Goal: Task Accomplishment & Management: Manage account settings

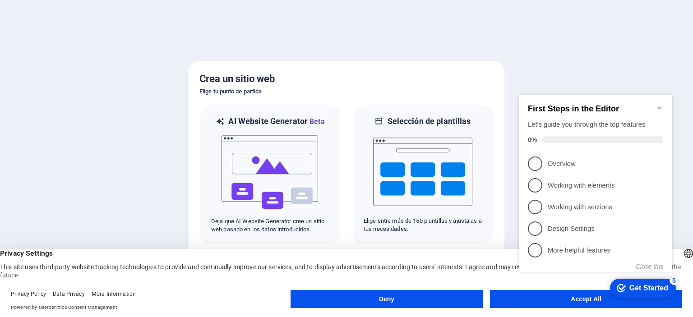
click div "checkmark Get Started 5 First Steps in the Editor Let's guide you through the t…"
click at [643, 292] on div "Get Started" at bounding box center [648, 288] width 39 height 8
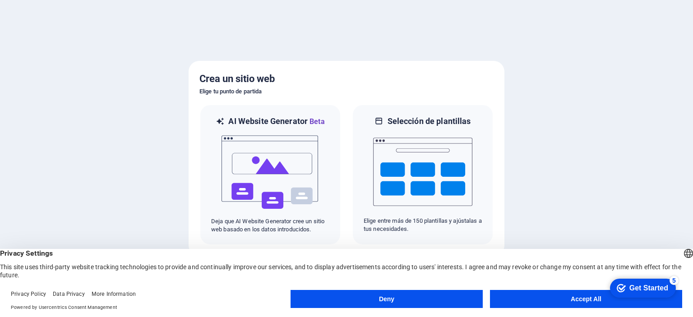
click at [643, 292] on div "Get Started" at bounding box center [648, 288] width 39 height 8
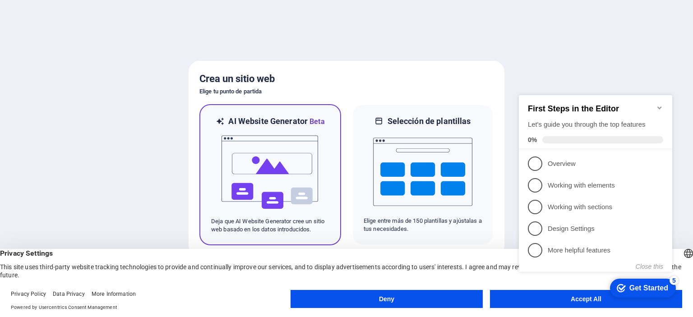
click at [274, 175] on img at bounding box center [270, 172] width 99 height 90
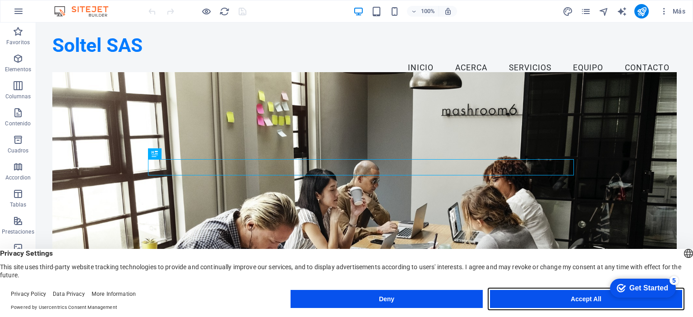
click at [595, 294] on button "Accept All" at bounding box center [586, 299] width 192 height 18
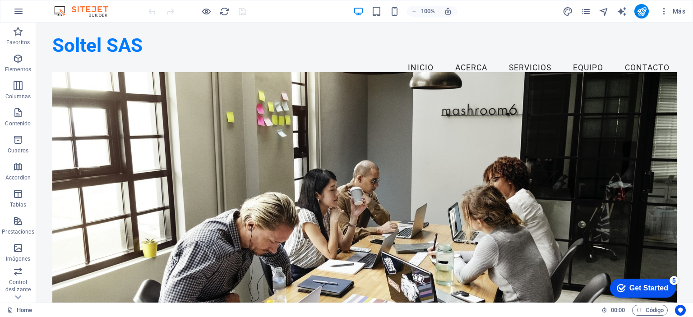
drag, startPoint x: 689, startPoint y: 48, endPoint x: 684, endPoint y: 40, distance: 9.5
click at [17, 9] on icon "button" at bounding box center [18, 11] width 11 height 11
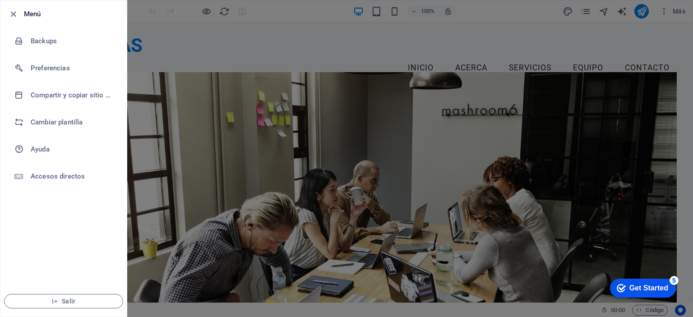
click at [17, 9] on icon "button" at bounding box center [13, 14] width 10 height 10
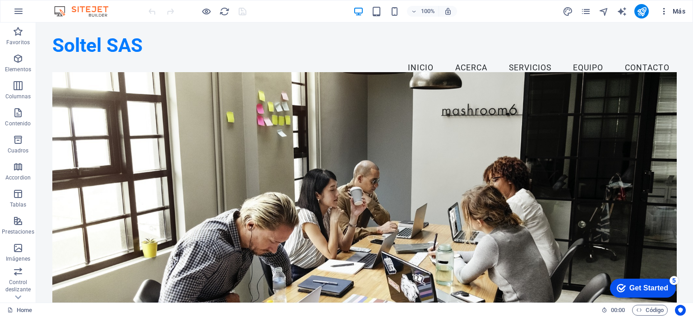
click at [666, 10] on icon "button" at bounding box center [664, 11] width 9 height 9
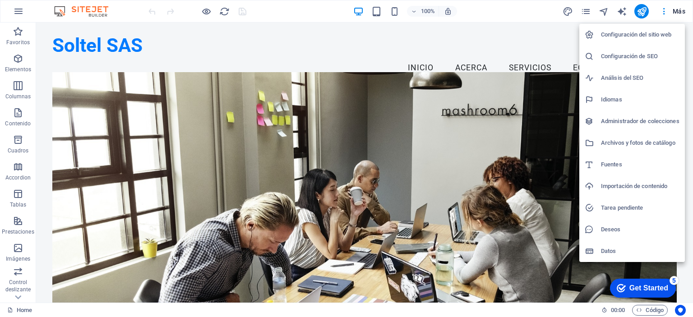
click at [628, 34] on h6 "Configuración del sitio web" at bounding box center [640, 34] width 78 height 11
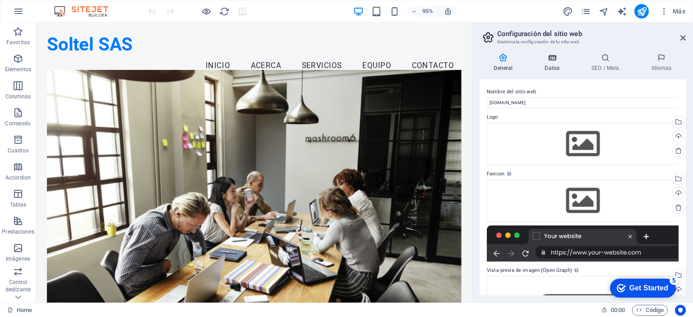
click at [554, 57] on icon at bounding box center [552, 57] width 43 height 9
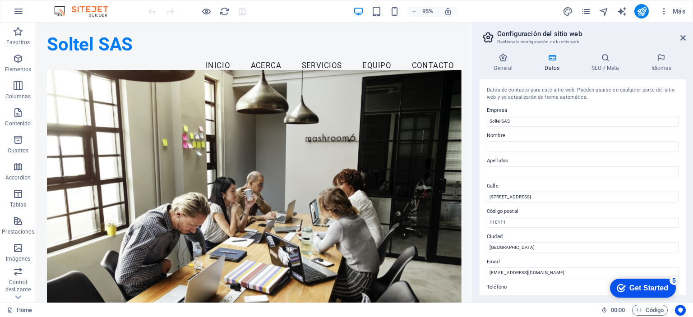
drag, startPoint x: 685, startPoint y: 161, endPoint x: 686, endPoint y: 180, distance: 19.0
click at [686, 180] on div "General Datos SEO / Meta Idiomas Nombre del sitio web [DOMAIN_NAME] Logo Arrast…" at bounding box center [582, 174] width 221 height 257
click at [505, 145] on input "Nombre" at bounding box center [583, 146] width 192 height 11
type input "[PERSON_NAME]"
type input "Fuentes"
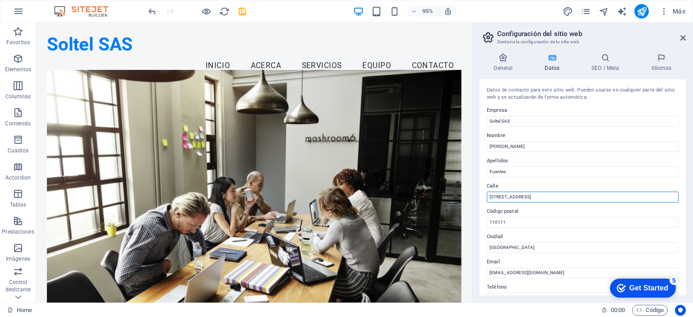
click at [530, 197] on input "[STREET_ADDRESS]" at bounding box center [583, 197] width 192 height 11
type input "C"
type input "c"
type input "Cra 93 # 72A-60"
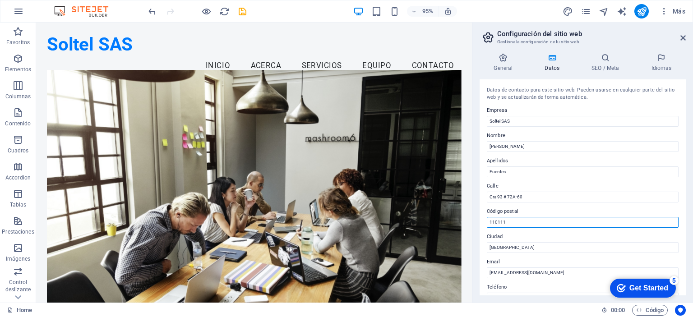
click at [543, 223] on input "110111" at bounding box center [583, 222] width 192 height 11
type input "111051"
click at [546, 276] on input "[EMAIL_ADDRESS][DOMAIN_NAME]" at bounding box center [583, 273] width 192 height 11
type input "c"
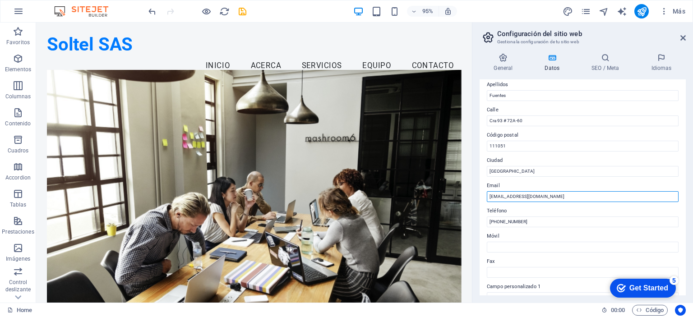
scroll to position [81, 0]
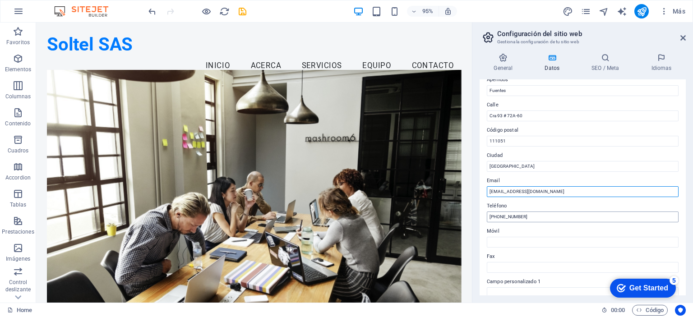
type input "[EMAIL_ADDRESS][DOMAIN_NAME]"
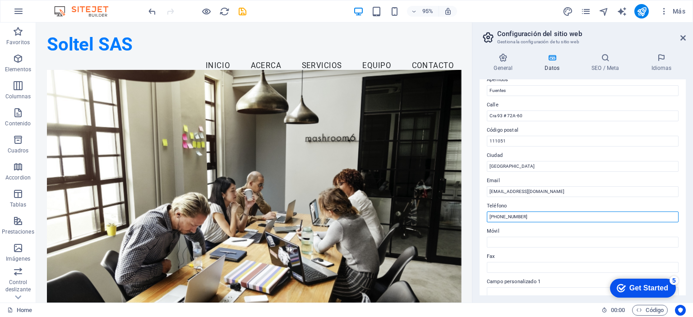
click at [520, 216] on input "[PHONE_NUMBER]" at bounding box center [583, 217] width 192 height 11
type input "("
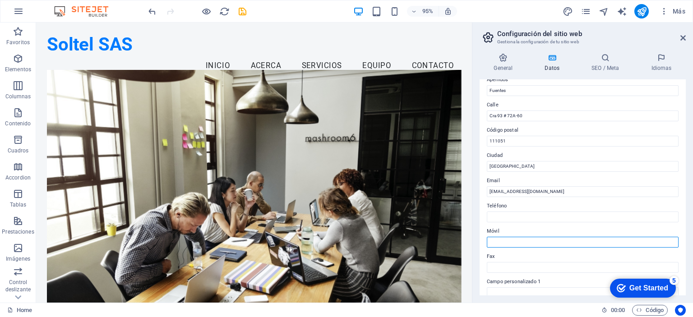
click at [508, 243] on input "Móvil" at bounding box center [583, 242] width 192 height 11
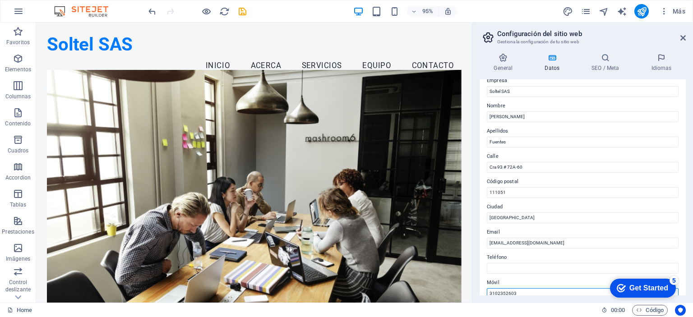
scroll to position [0, 0]
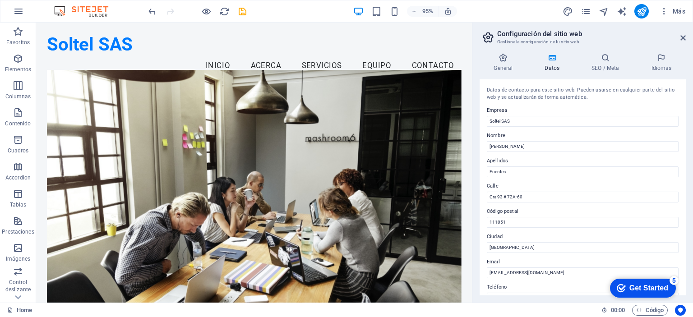
type input "3102352603"
click at [605, 63] on h4 "SEO / Meta" at bounding box center [607, 62] width 60 height 19
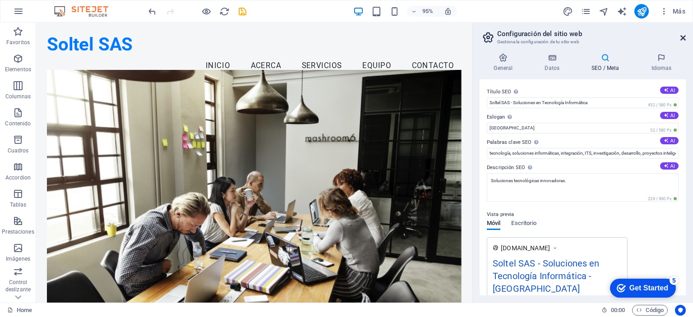
click at [683, 39] on icon at bounding box center [682, 37] width 5 height 7
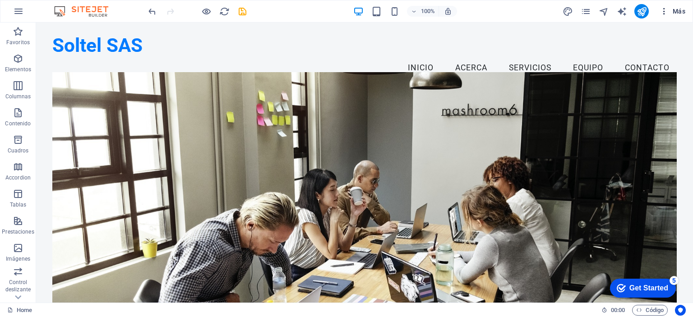
click at [665, 12] on icon "button" at bounding box center [664, 11] width 9 height 9
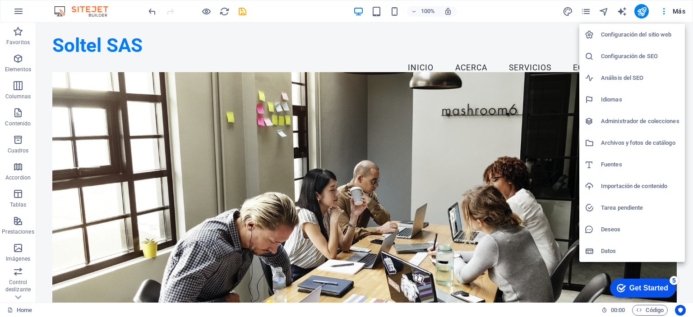
click at [634, 31] on h6 "Configuración del sitio web" at bounding box center [640, 34] width 78 height 11
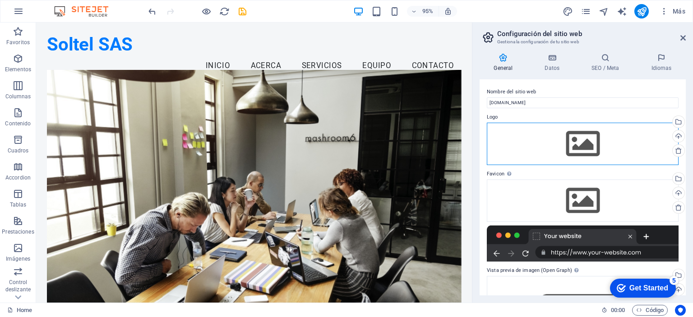
click at [576, 147] on div "Arrastra archivos aquí, haz clic para escoger archivos o selecciona archivos de…" at bounding box center [583, 144] width 192 height 42
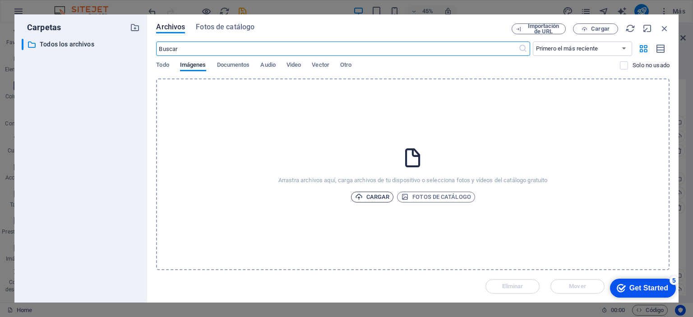
click at [368, 193] on span "Cargar" at bounding box center [372, 197] width 35 height 11
